Goal: Task Accomplishment & Management: Use online tool/utility

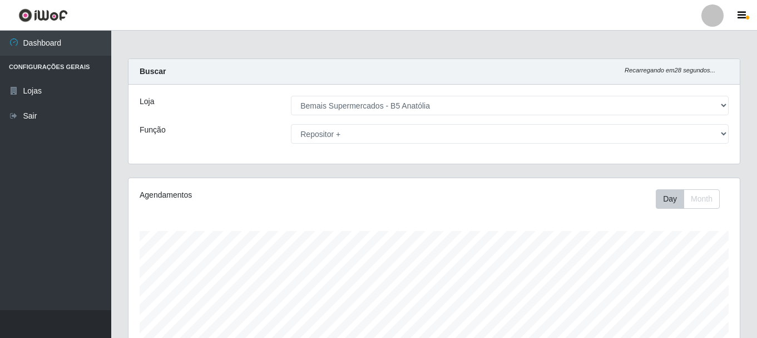
select select "405"
select select "82"
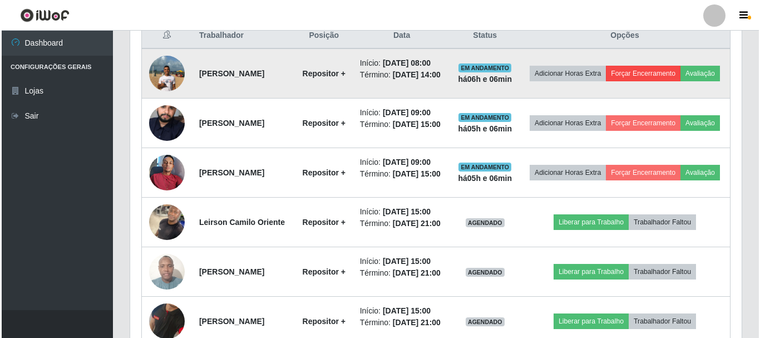
scroll to position [231, 611]
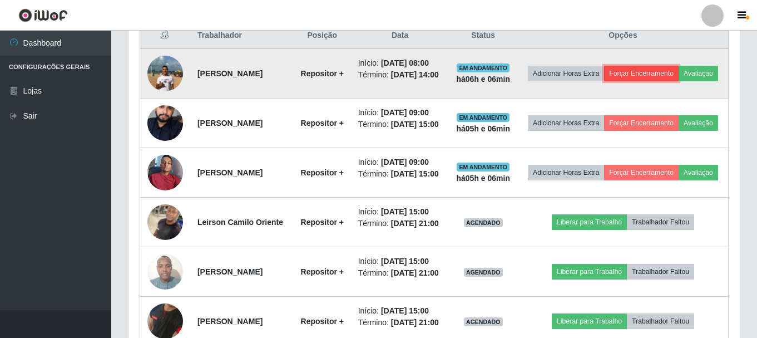
click at [654, 69] on button "Forçar Encerramento" at bounding box center [641, 74] width 75 height 16
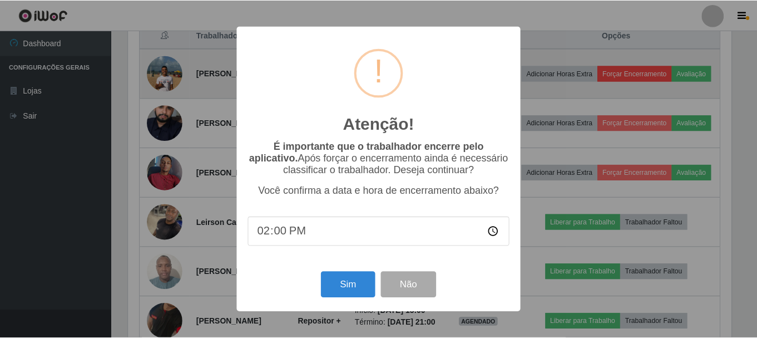
scroll to position [231, 606]
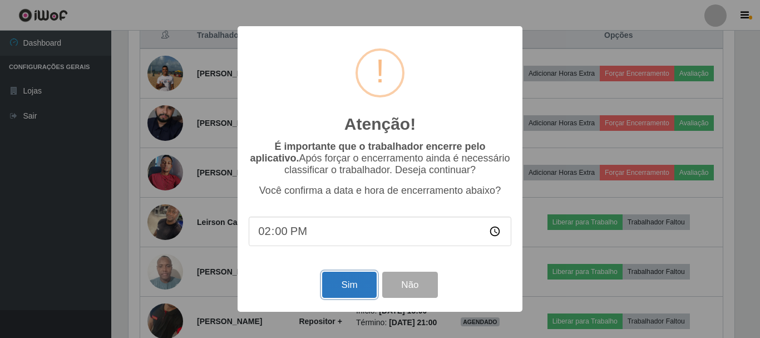
click at [358, 296] on button "Sim" at bounding box center [349, 285] width 54 height 26
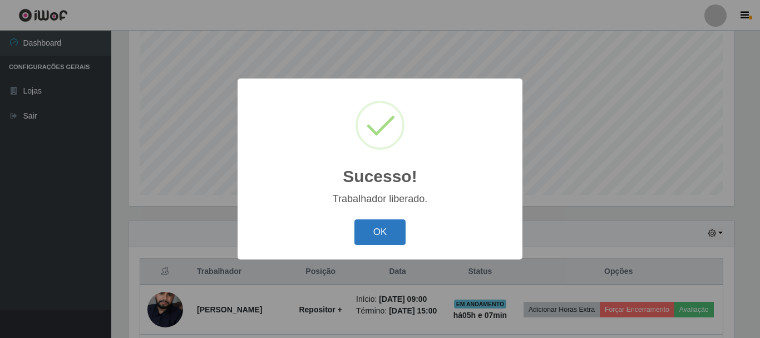
click at [373, 225] on button "OK" at bounding box center [380, 232] width 52 height 26
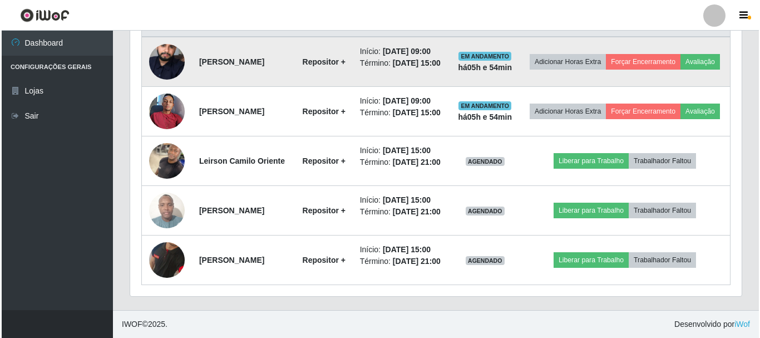
scroll to position [492, 0]
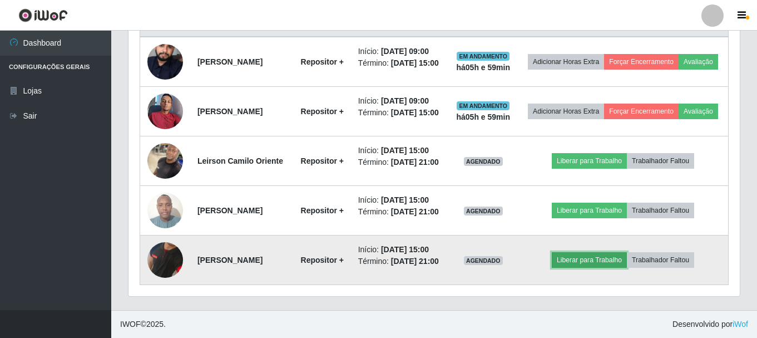
click at [600, 253] on button "Liberar para Trabalho" at bounding box center [589, 260] width 75 height 16
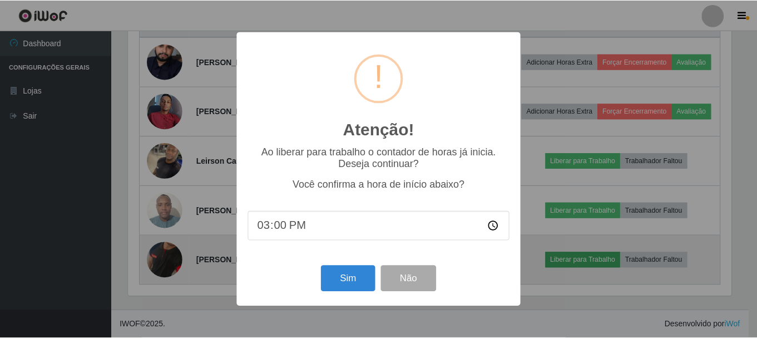
scroll to position [231, 606]
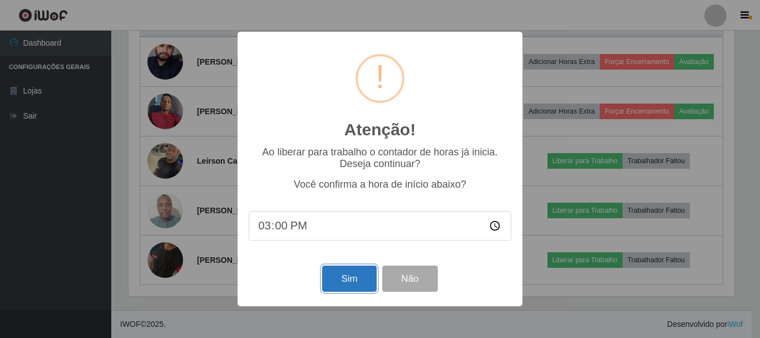
click at [344, 284] on button "Sim" at bounding box center [349, 278] width 54 height 26
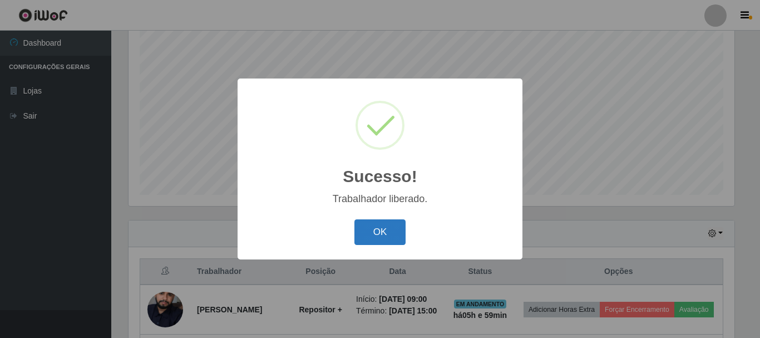
click at [402, 238] on button "OK" at bounding box center [380, 232] width 52 height 26
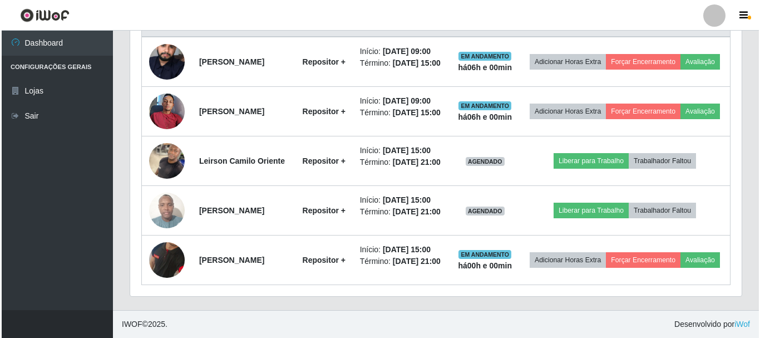
scroll to position [492, 0]
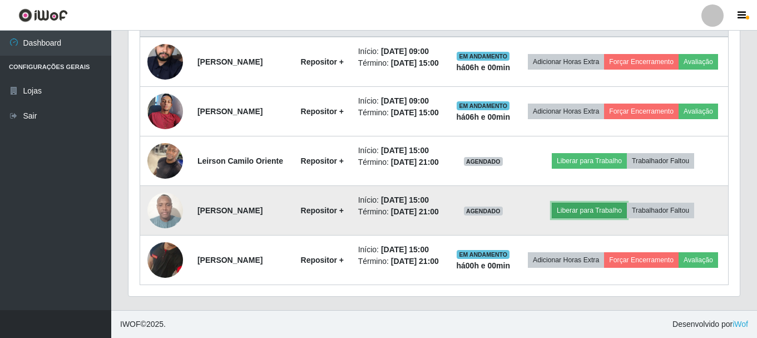
click at [598, 203] on button "Liberar para Trabalho" at bounding box center [589, 211] width 75 height 16
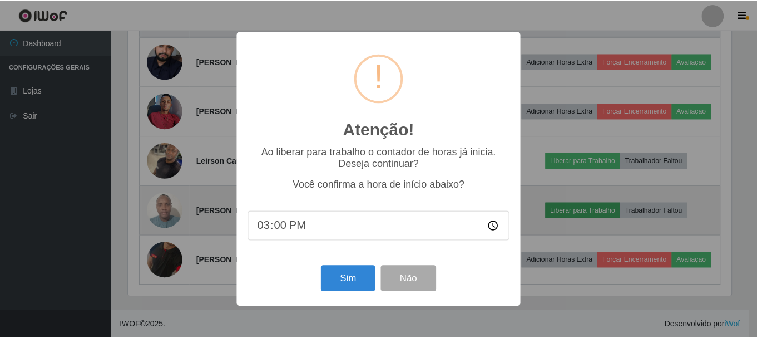
scroll to position [231, 606]
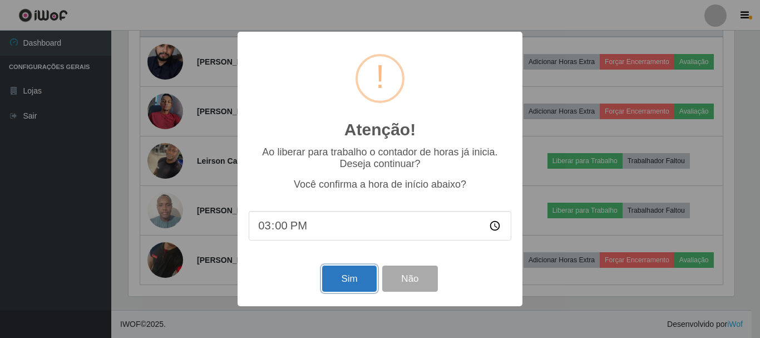
click at [339, 283] on button "Sim" at bounding box center [349, 278] width 54 height 26
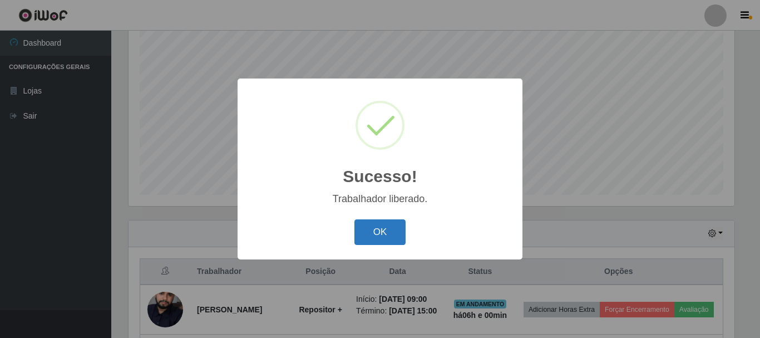
click at [381, 220] on button "OK" at bounding box center [380, 232] width 52 height 26
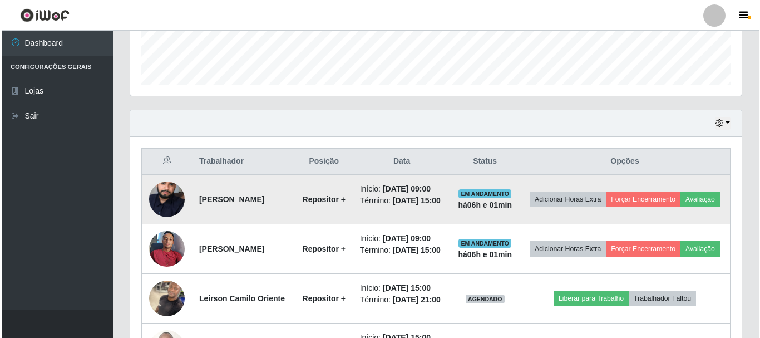
scroll to position [314, 0]
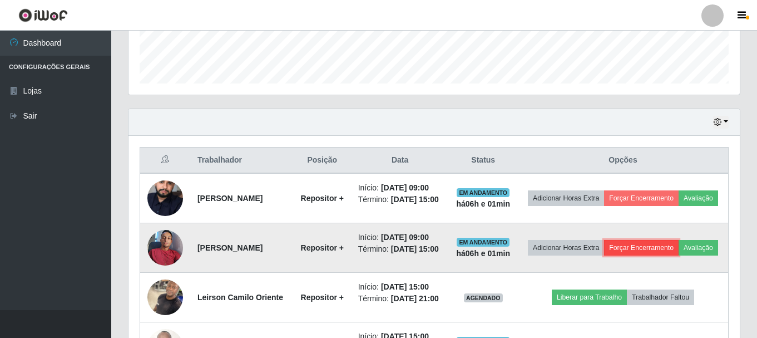
click at [661, 250] on button "Forçar Encerramento" at bounding box center [641, 248] width 75 height 16
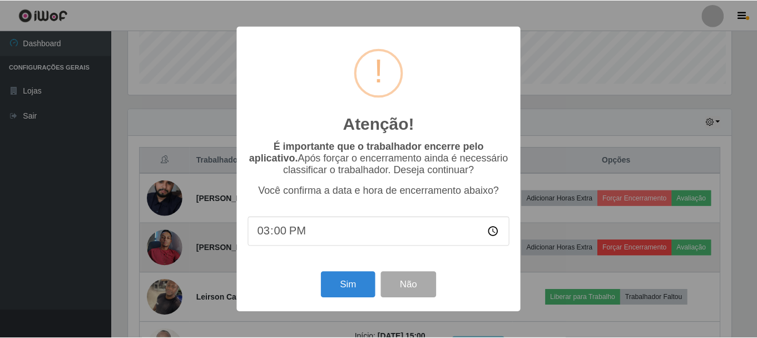
scroll to position [231, 606]
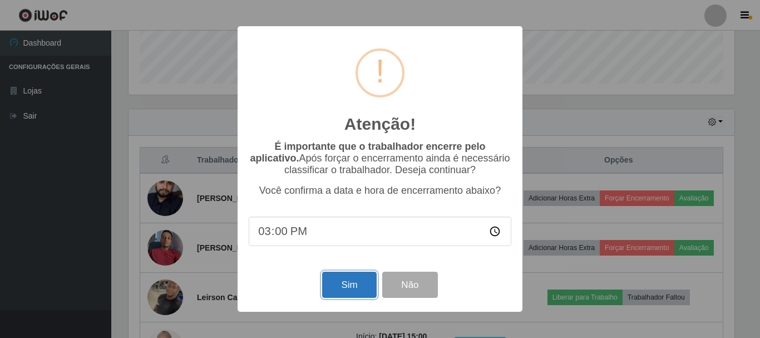
click at [369, 278] on button "Sim" at bounding box center [349, 285] width 54 height 26
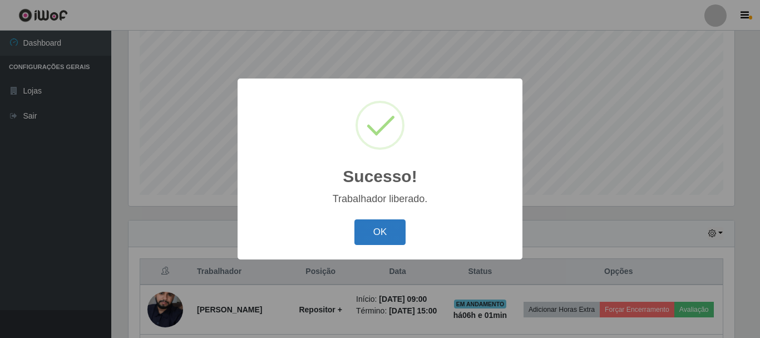
click at [369, 237] on button "OK" at bounding box center [380, 232] width 52 height 26
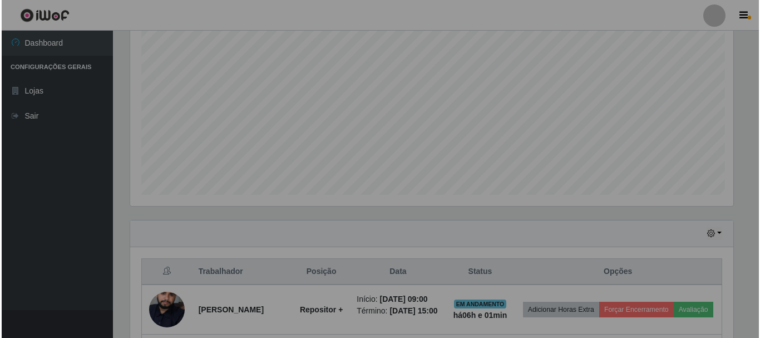
scroll to position [231, 611]
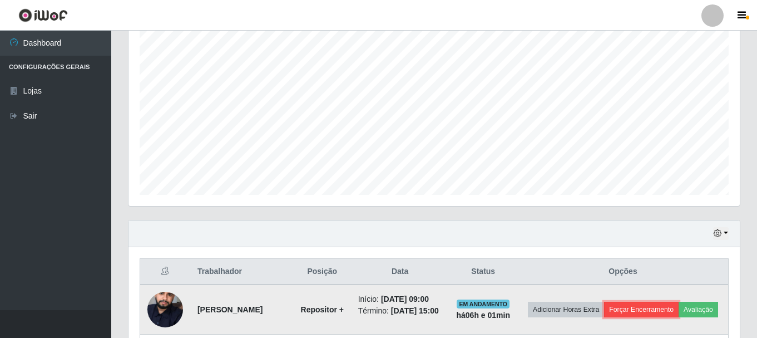
click at [658, 307] on button "Forçar Encerramento" at bounding box center [641, 310] width 75 height 16
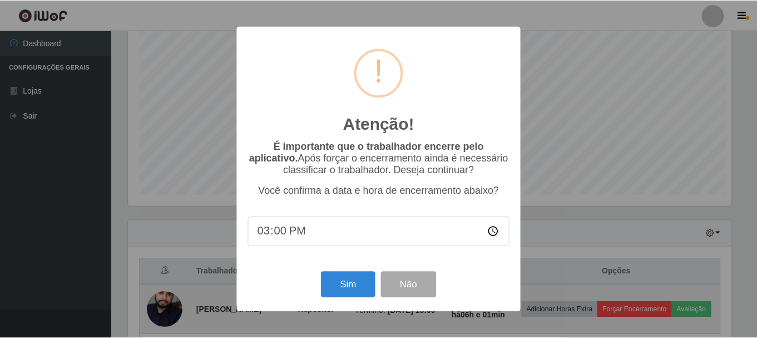
scroll to position [231, 606]
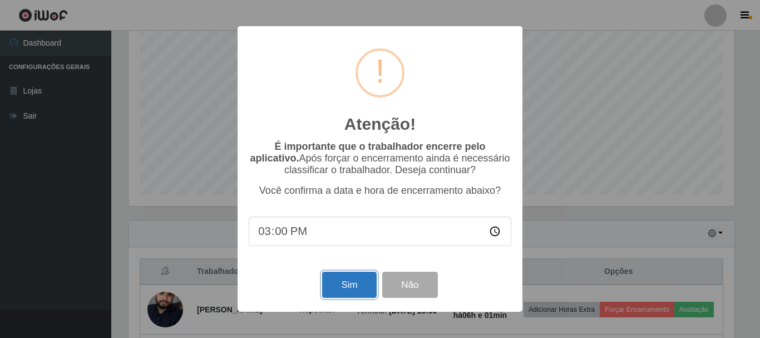
click at [356, 284] on button "Sim" at bounding box center [349, 285] width 54 height 26
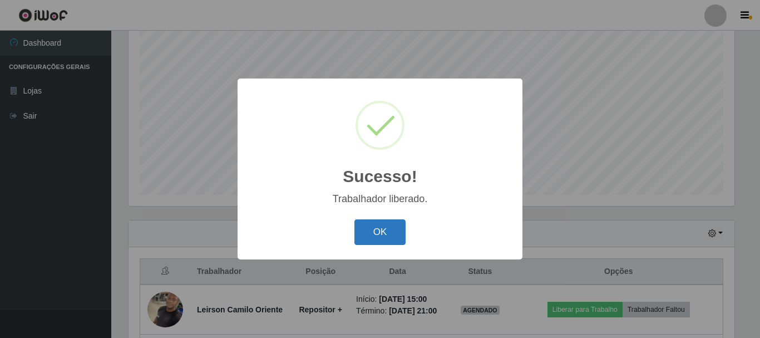
click at [396, 239] on button "OK" at bounding box center [380, 232] width 52 height 26
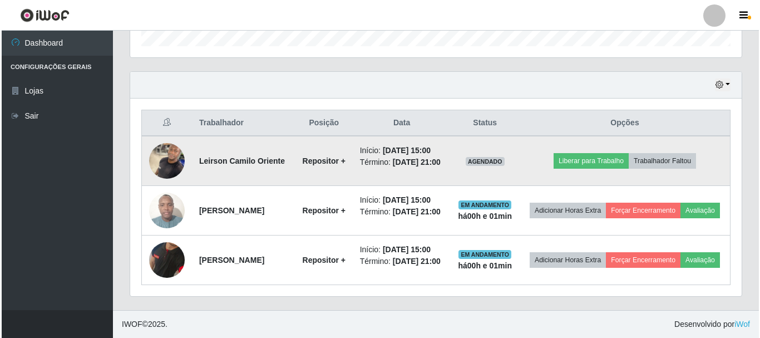
scroll to position [370, 0]
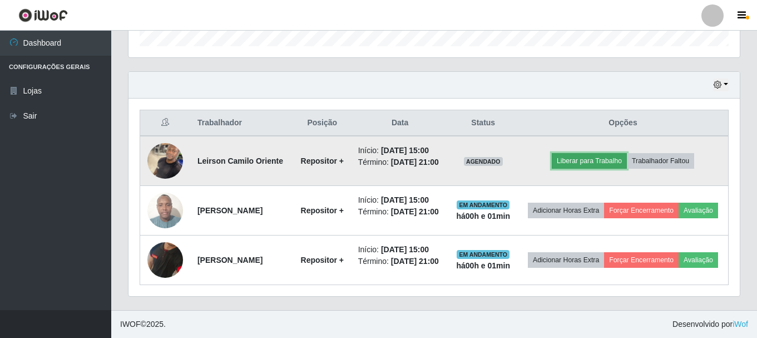
click at [599, 154] on button "Liberar para Trabalho" at bounding box center [589, 161] width 75 height 16
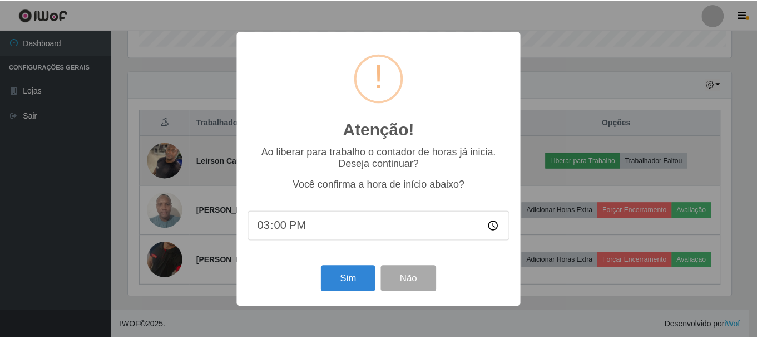
scroll to position [231, 606]
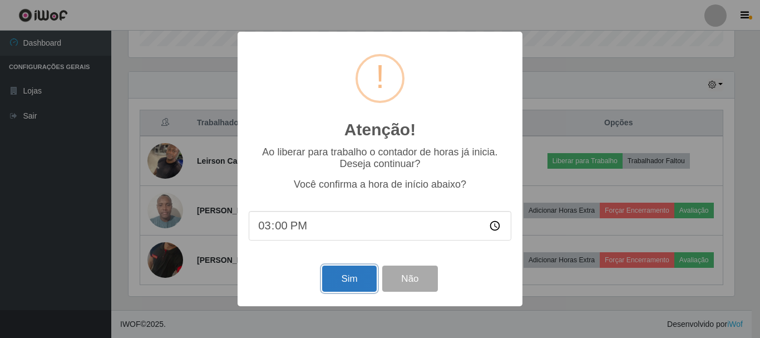
click at [332, 277] on button "Sim" at bounding box center [349, 278] width 54 height 26
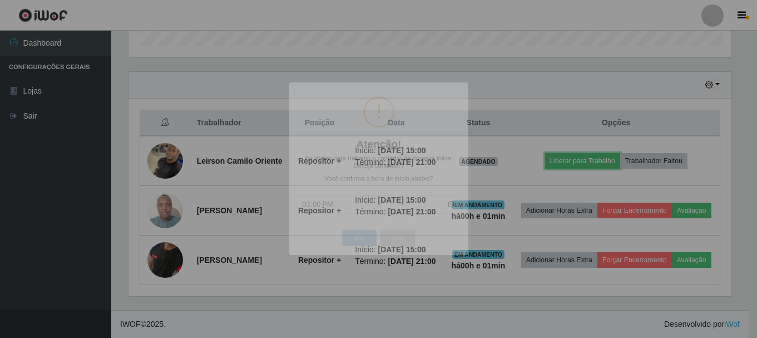
scroll to position [0, 0]
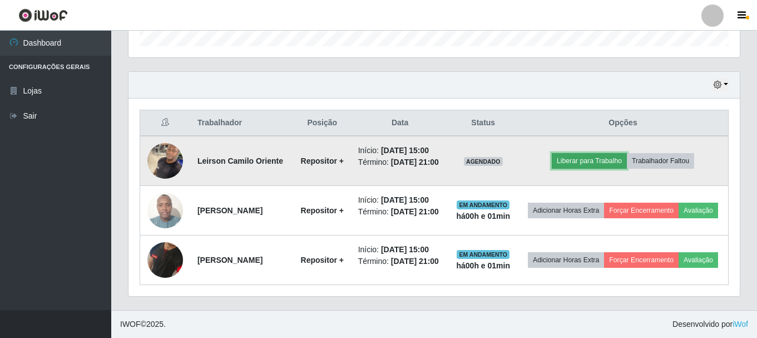
click at [576, 153] on button "Liberar para Trabalho" at bounding box center [589, 161] width 75 height 16
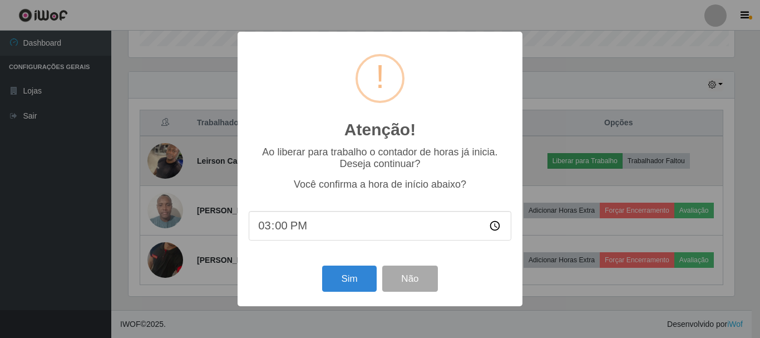
scroll to position [231, 606]
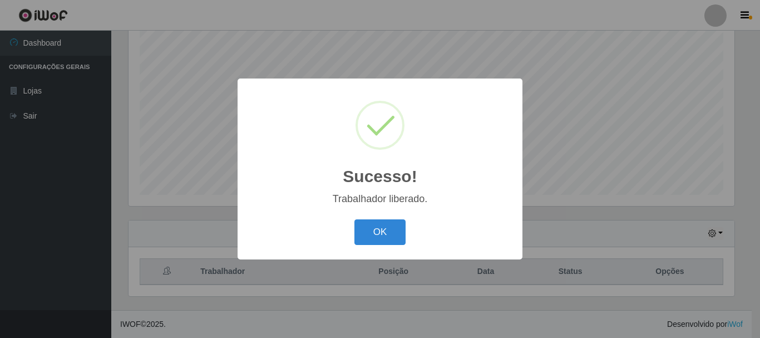
click at [353, 278] on div "Sucesso! × Trabalhador liberado. OK Cancel" at bounding box center [380, 169] width 760 height 338
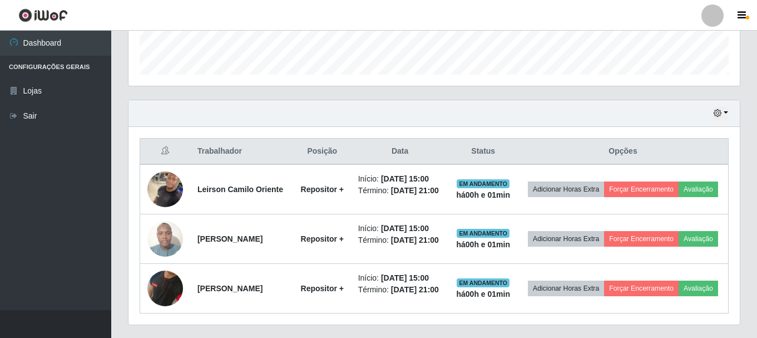
scroll to position [377, 0]
